Goal: Transaction & Acquisition: Purchase product/service

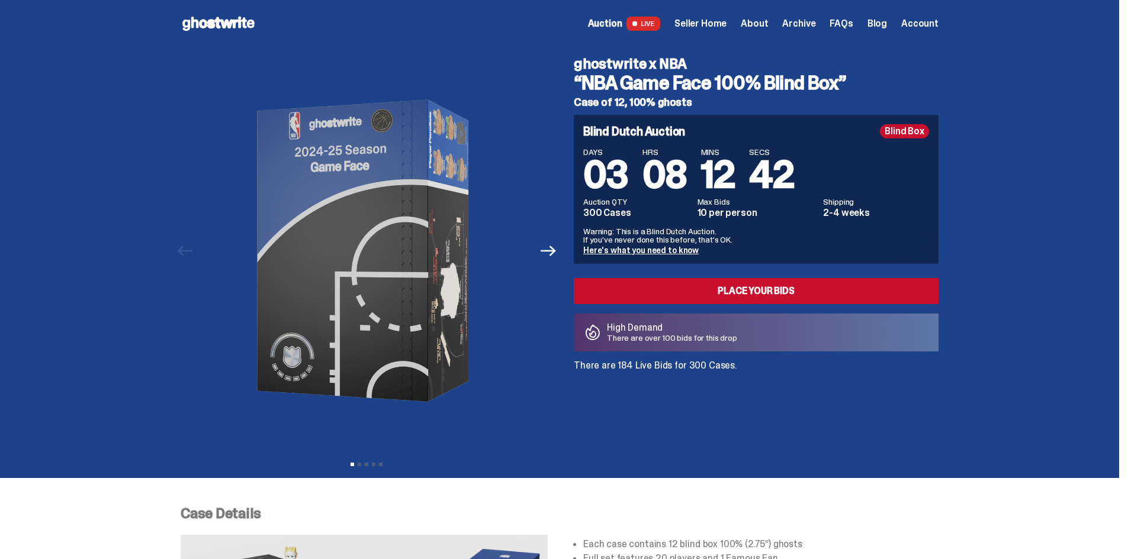
click at [811, 24] on span "Archive" at bounding box center [798, 23] width 33 height 9
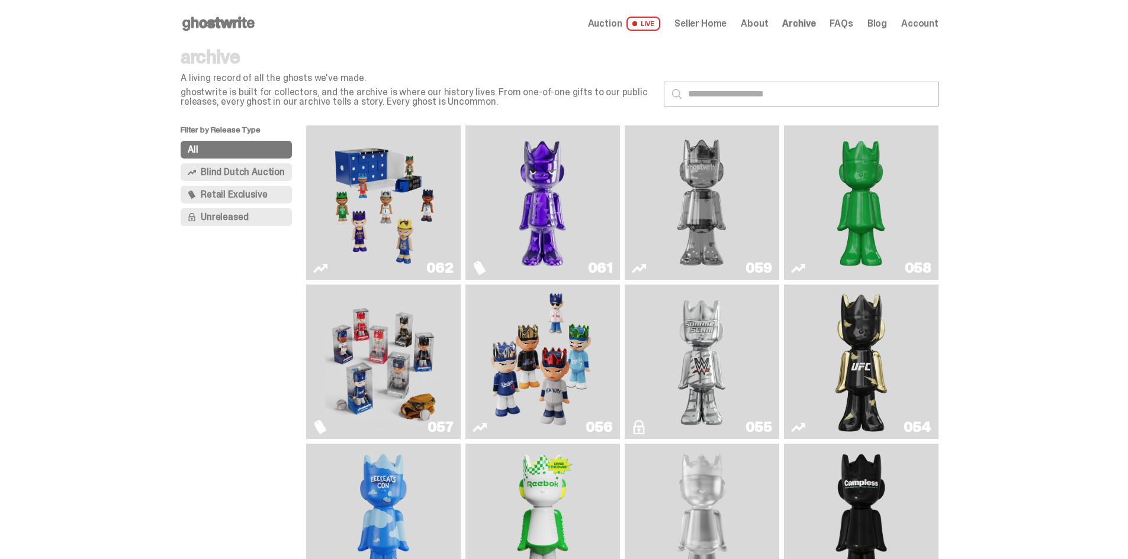
click at [530, 211] on img "Fantasy" at bounding box center [542, 202] width 116 height 145
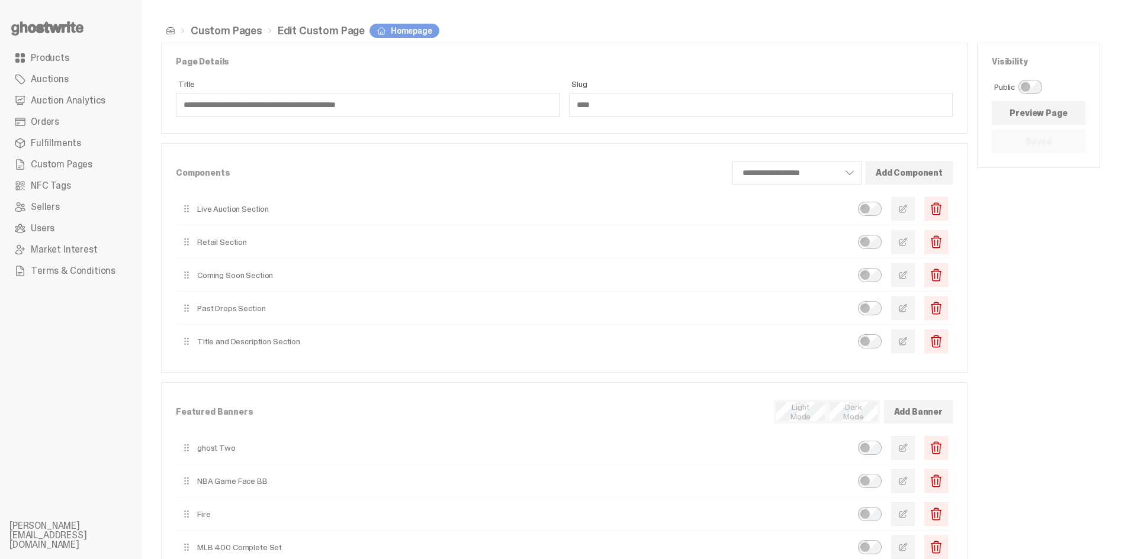
scroll to position [59, 0]
